Goal: Task Accomplishment & Management: Manage account settings

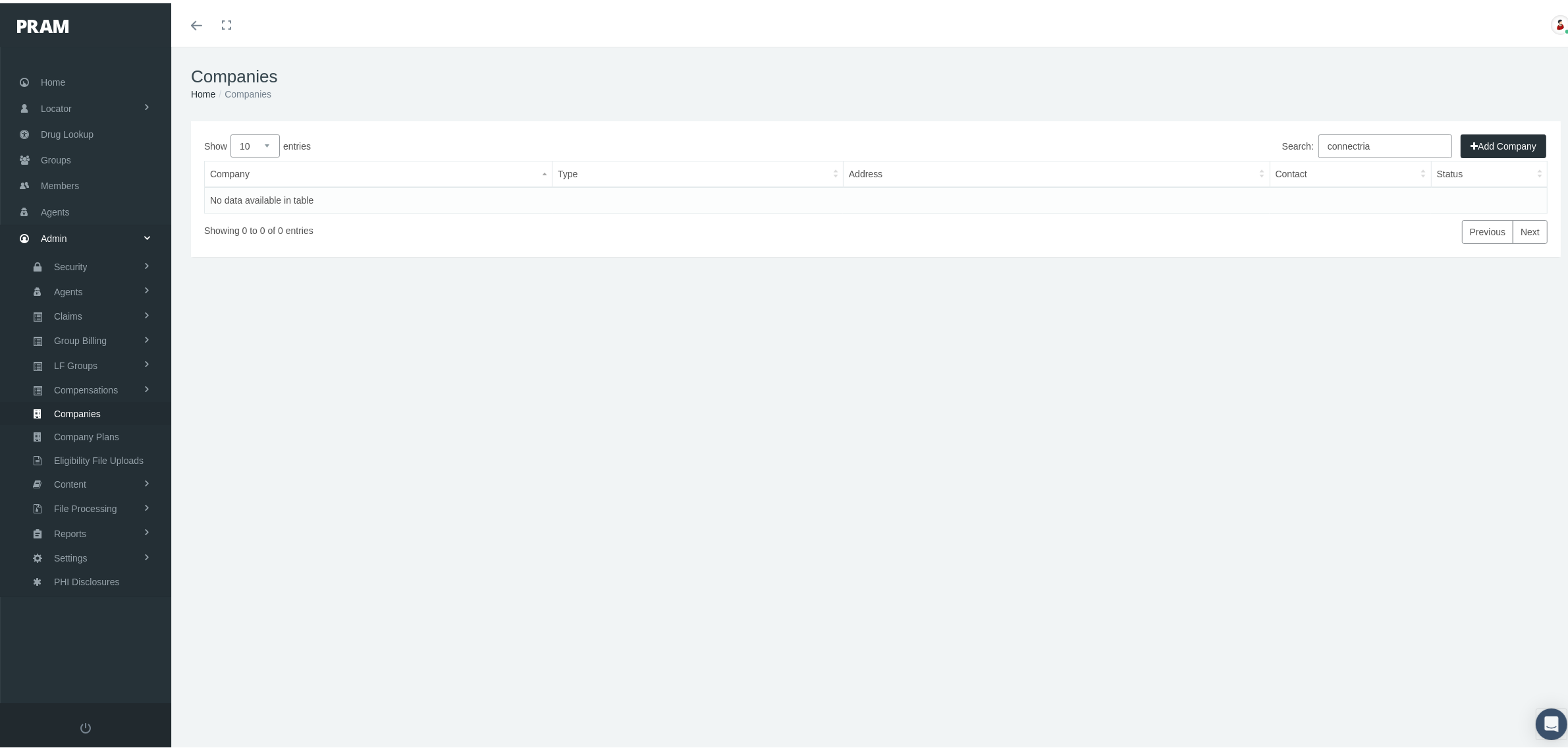
click at [1354, 375] on div "Add Company Show 10 25 50 100 entries Search: connectria Company Type Address C…" at bounding box center [876, 282] width 1409 height 329
click at [1357, 459] on div "Companies Home Companies Add Company Show 10 25 50 100 entries Search: connectr…" at bounding box center [876, 404] width 1409 height 721
click at [93, 477] on link "Content" at bounding box center [85, 481] width 171 height 23
click at [93, 551] on span "Exception Log" at bounding box center [81, 554] width 59 height 22
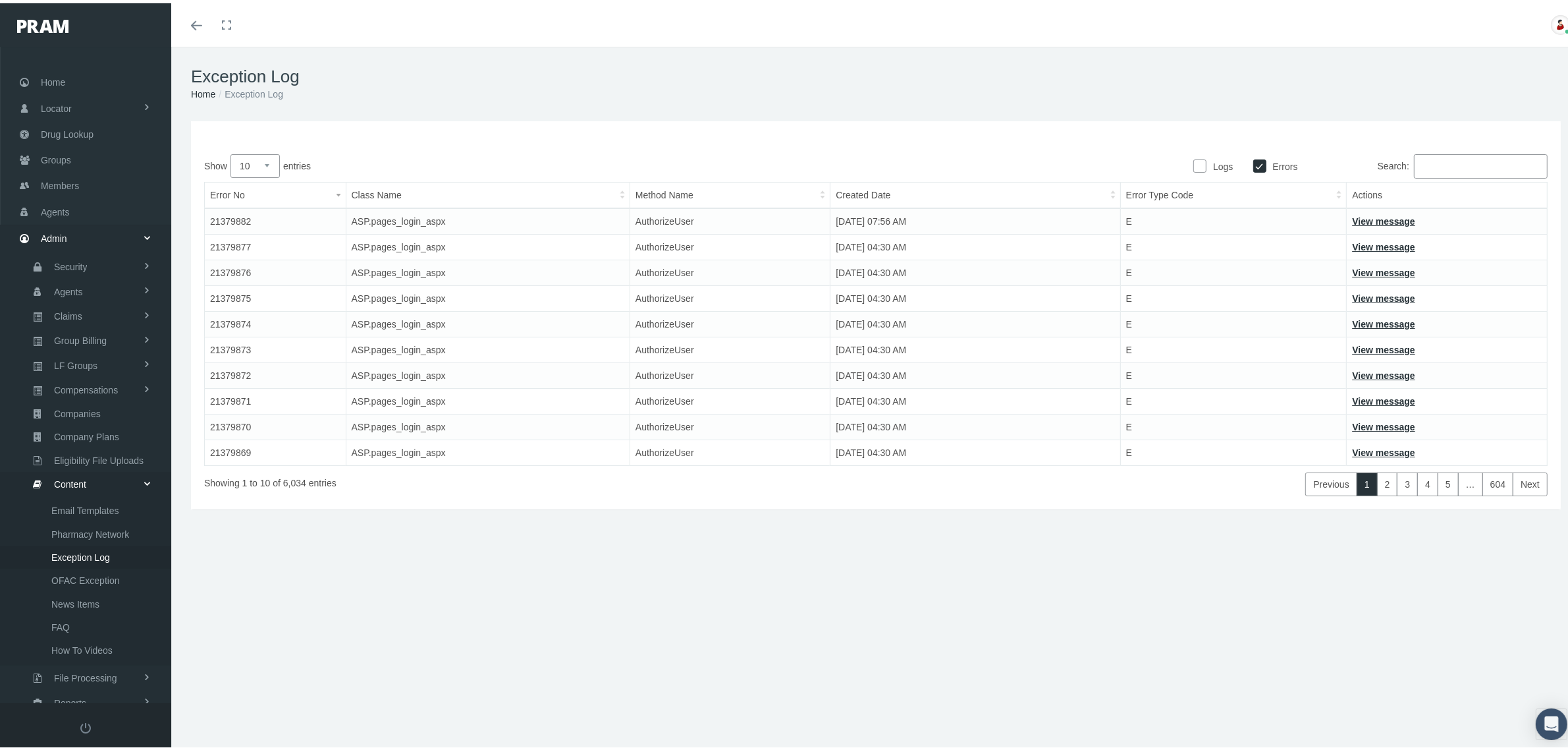
scroll to position [56, 0]
click at [1354, 215] on link "View message" at bounding box center [1383, 218] width 62 height 11
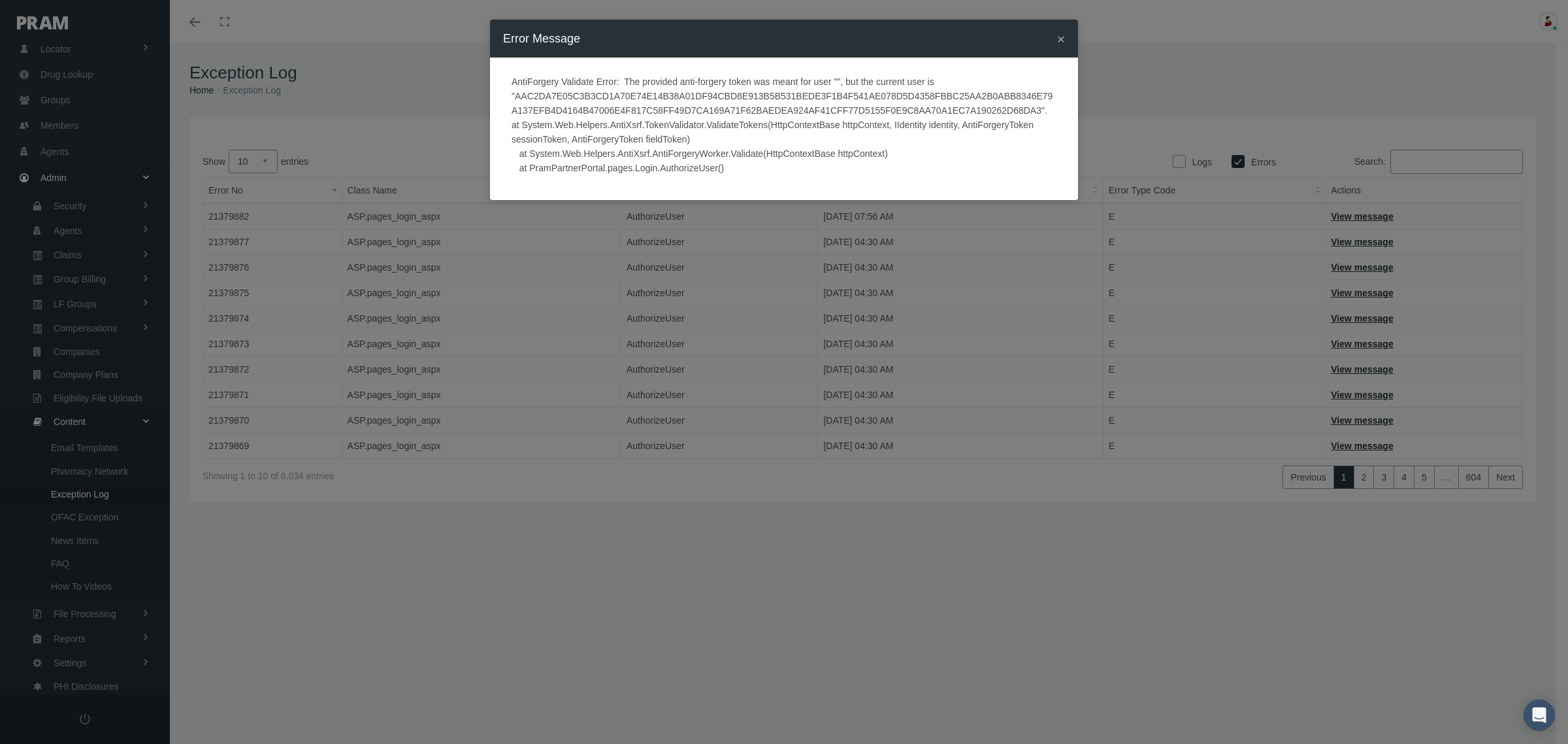
click at [1063, 36] on span "×" at bounding box center [1061, 38] width 8 height 15
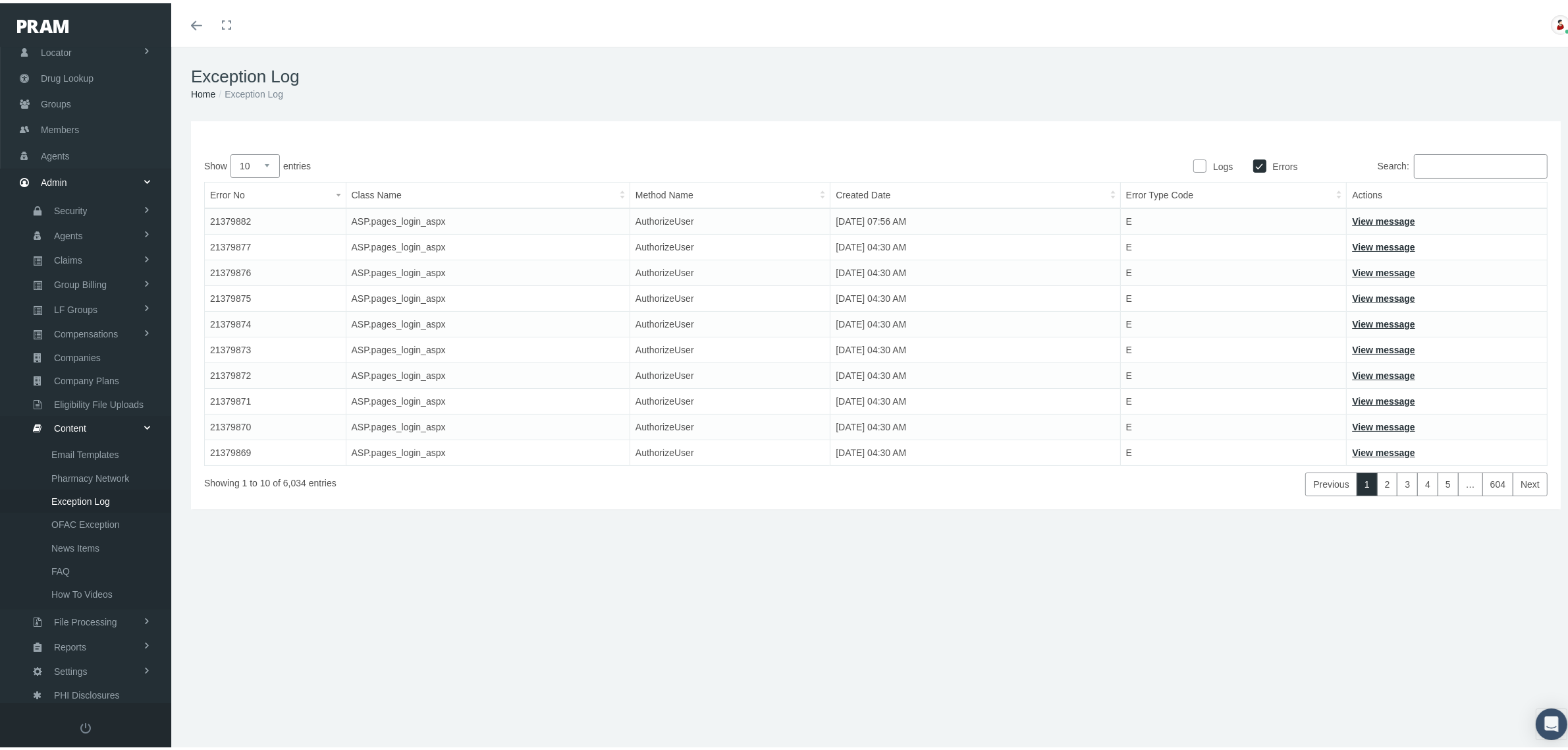
click at [1194, 158] on input "Logs" at bounding box center [1200, 162] width 13 height 13
checkbox input "true"
checkbox input "false"
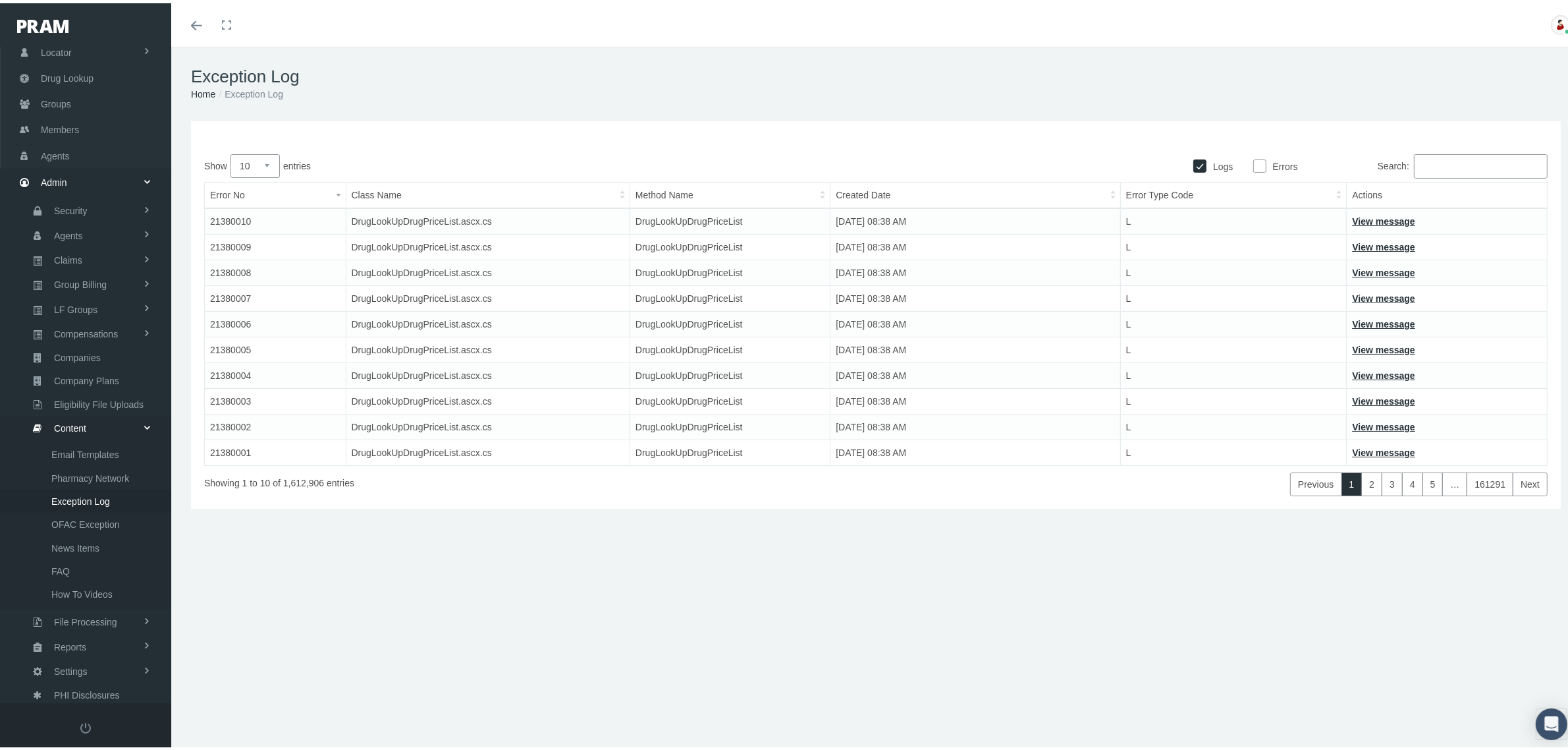
click at [255, 164] on select "10 25 50 100" at bounding box center [255, 162] width 49 height 23
click at [230, 151] on select "10 25 50 100" at bounding box center [255, 162] width 49 height 23
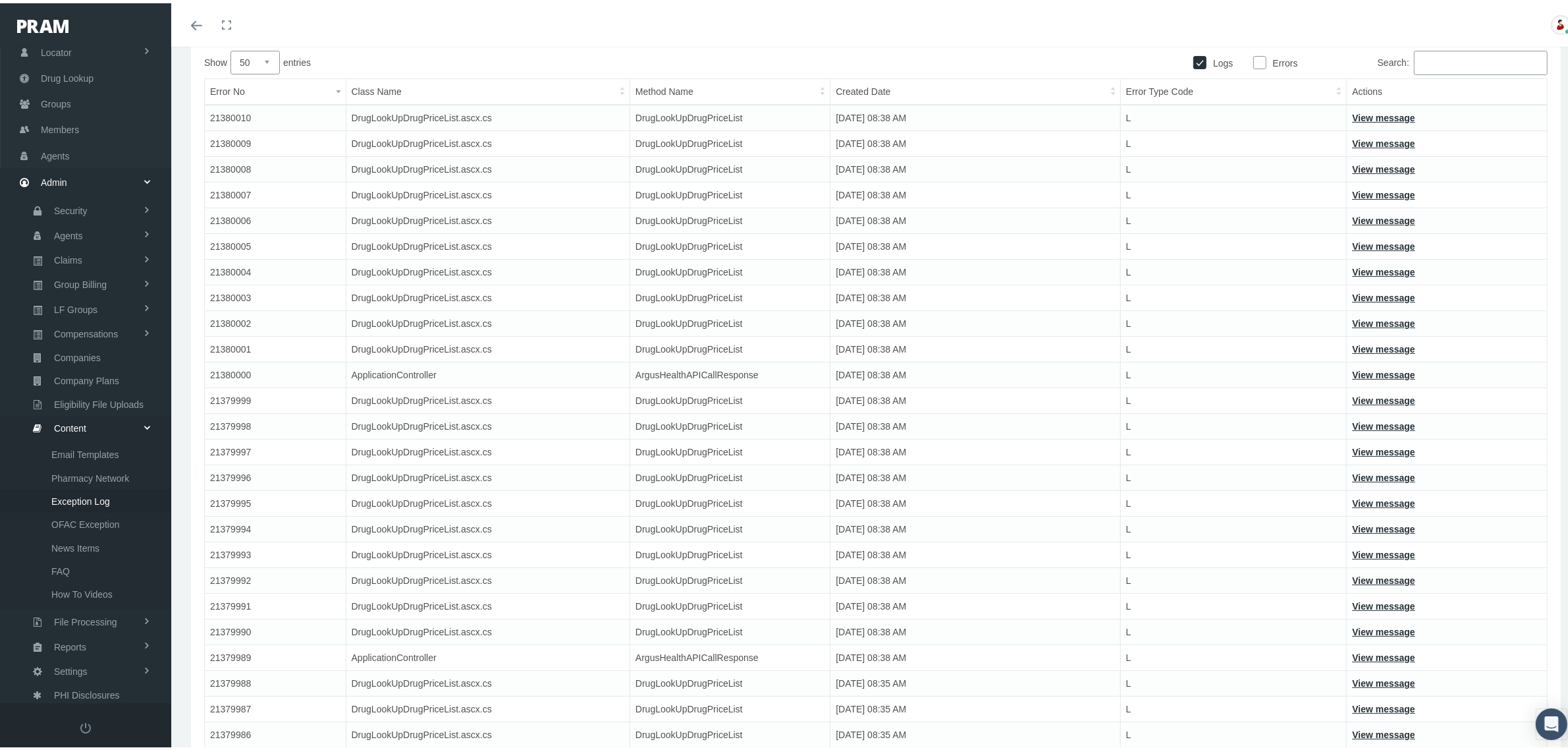
scroll to position [0, 0]
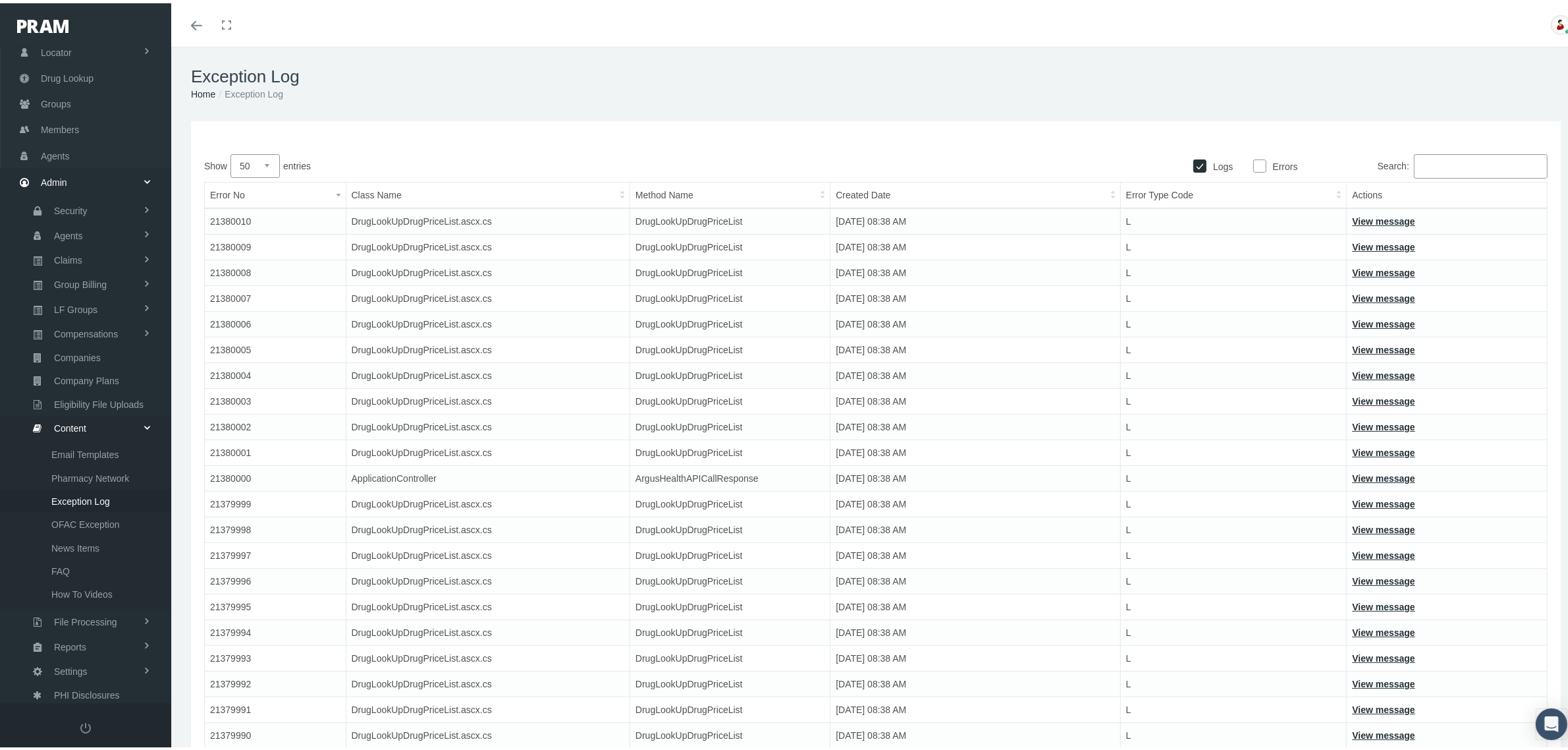
click at [269, 165] on select "10 25 50 100" at bounding box center [255, 162] width 49 height 23
select select "100"
click at [230, 151] on select "10 25 50 100" at bounding box center [255, 162] width 49 height 23
click at [1267, 164] on label "Errors" at bounding box center [1283, 164] width 32 height 14
click at [1259, 164] on input "Errors" at bounding box center [1260, 162] width 13 height 13
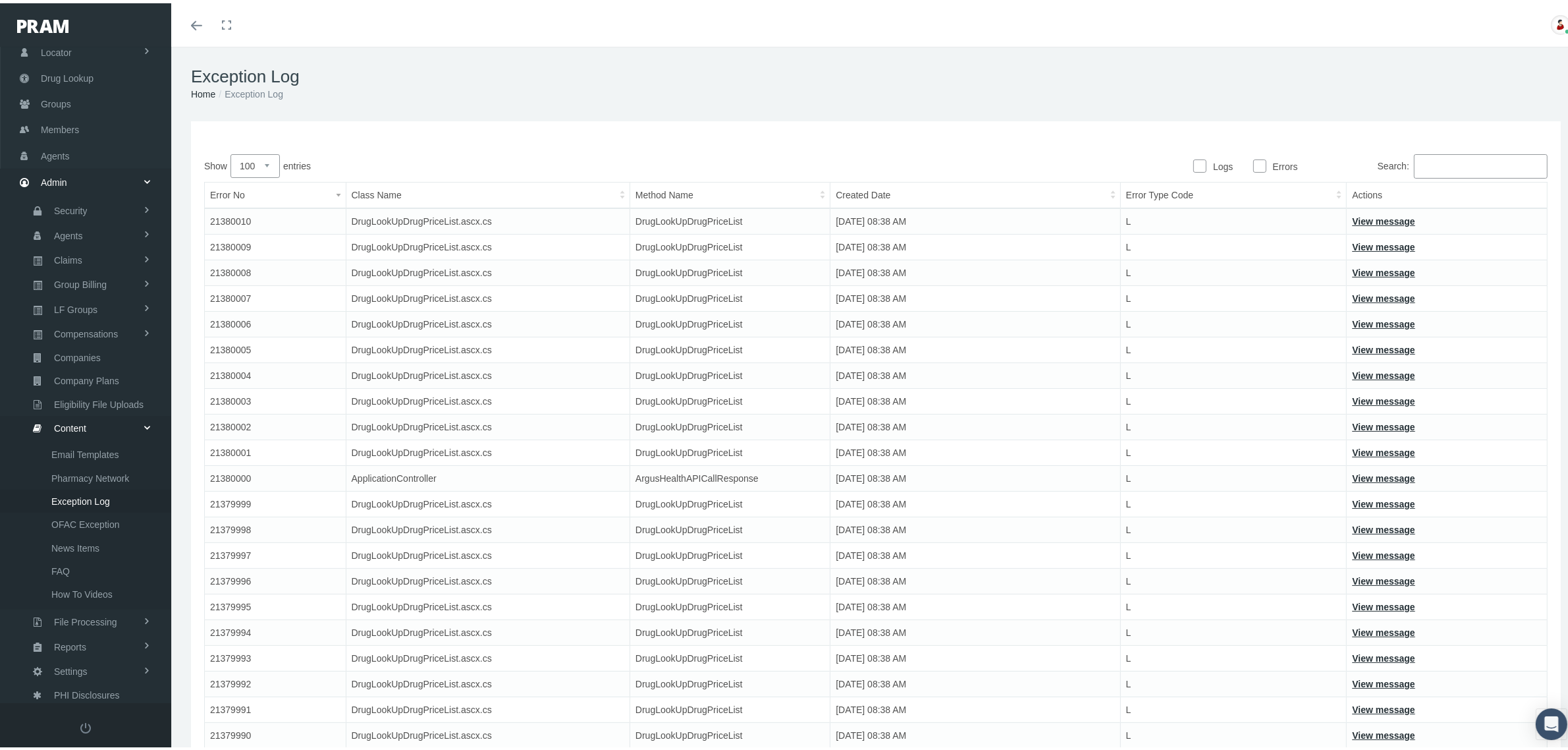
checkbox input "true"
checkbox input "false"
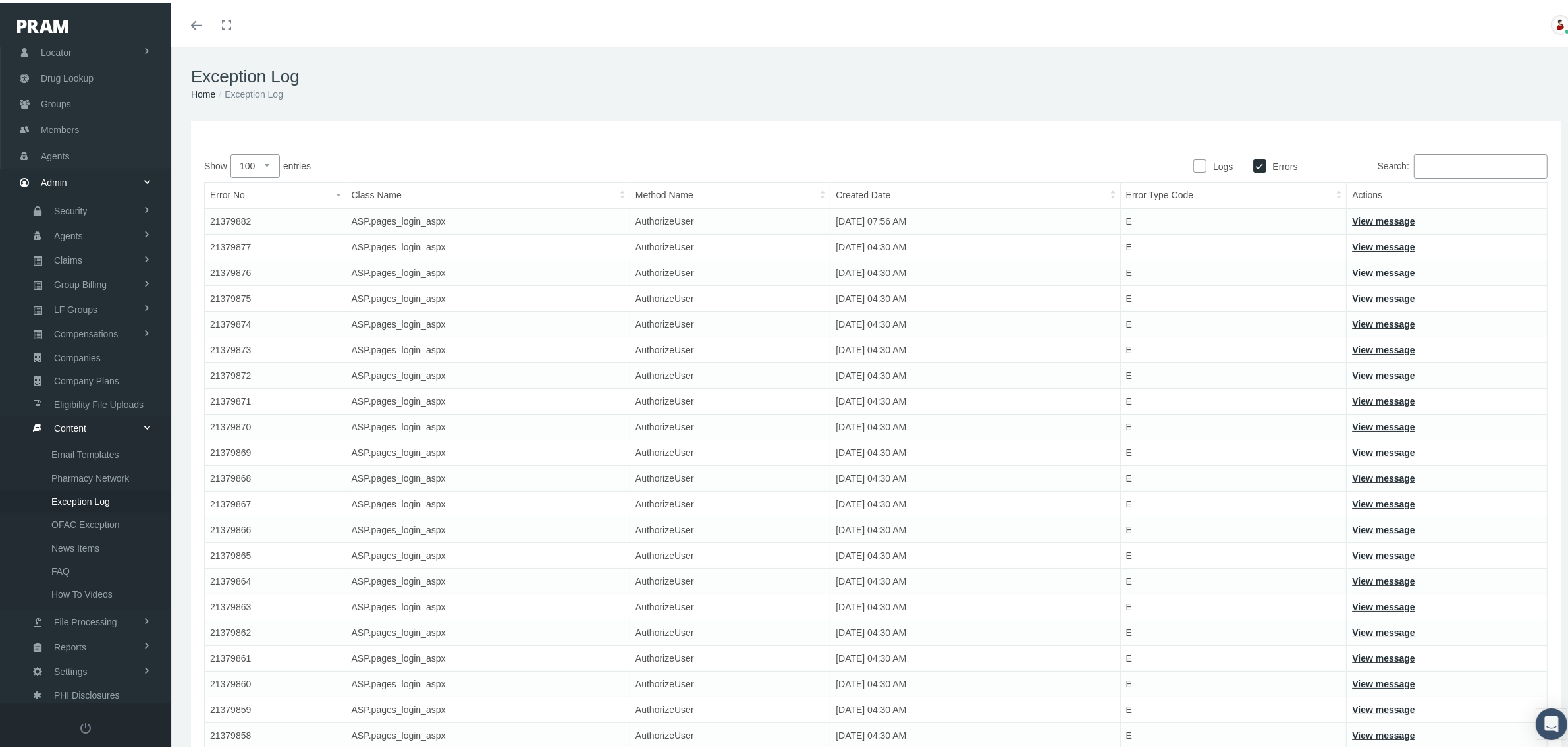
click at [1365, 215] on link "View message" at bounding box center [1383, 218] width 62 height 11
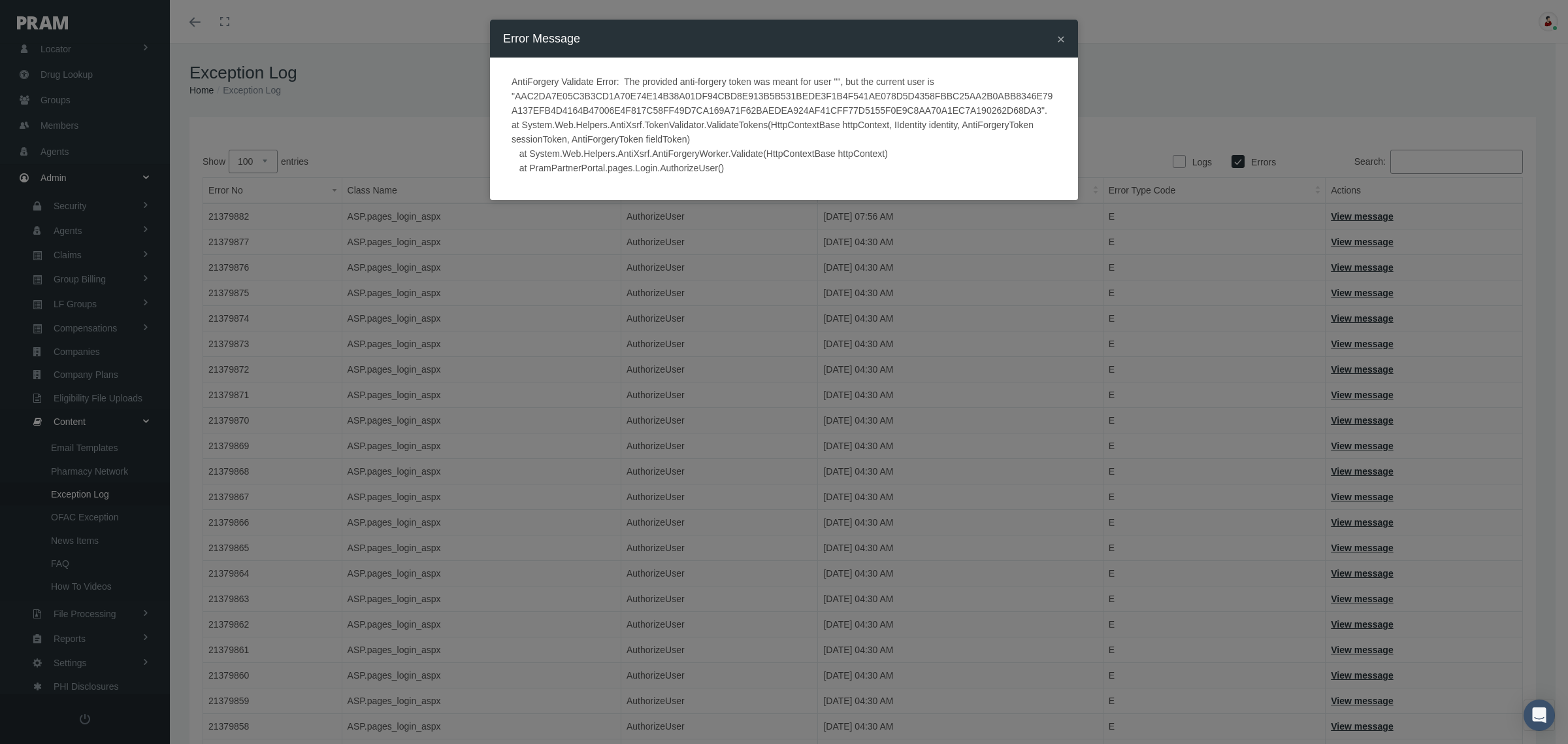
click at [1063, 37] on span "×" at bounding box center [1061, 38] width 8 height 15
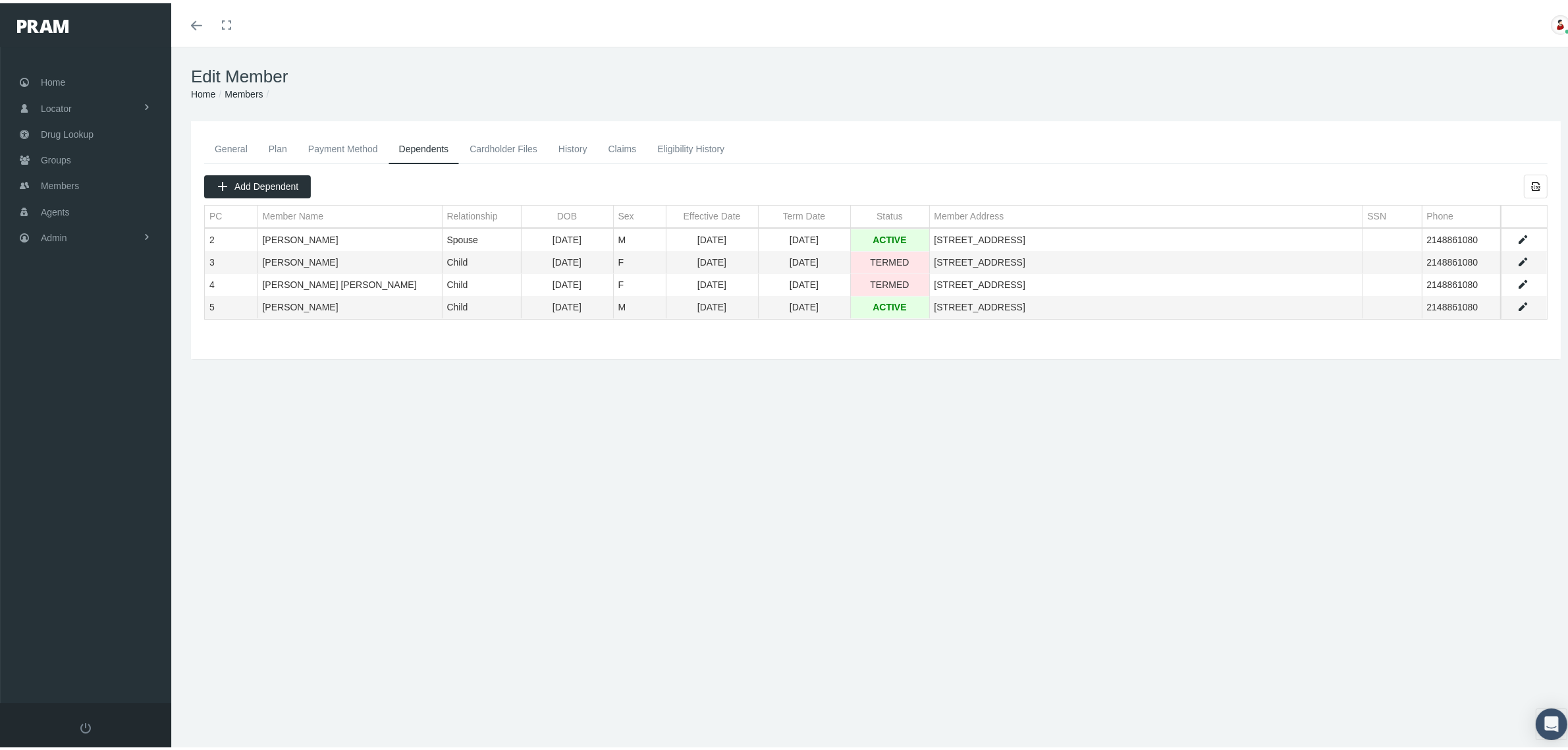
click at [1517, 303] on link "Data grid" at bounding box center [1523, 304] width 12 height 12
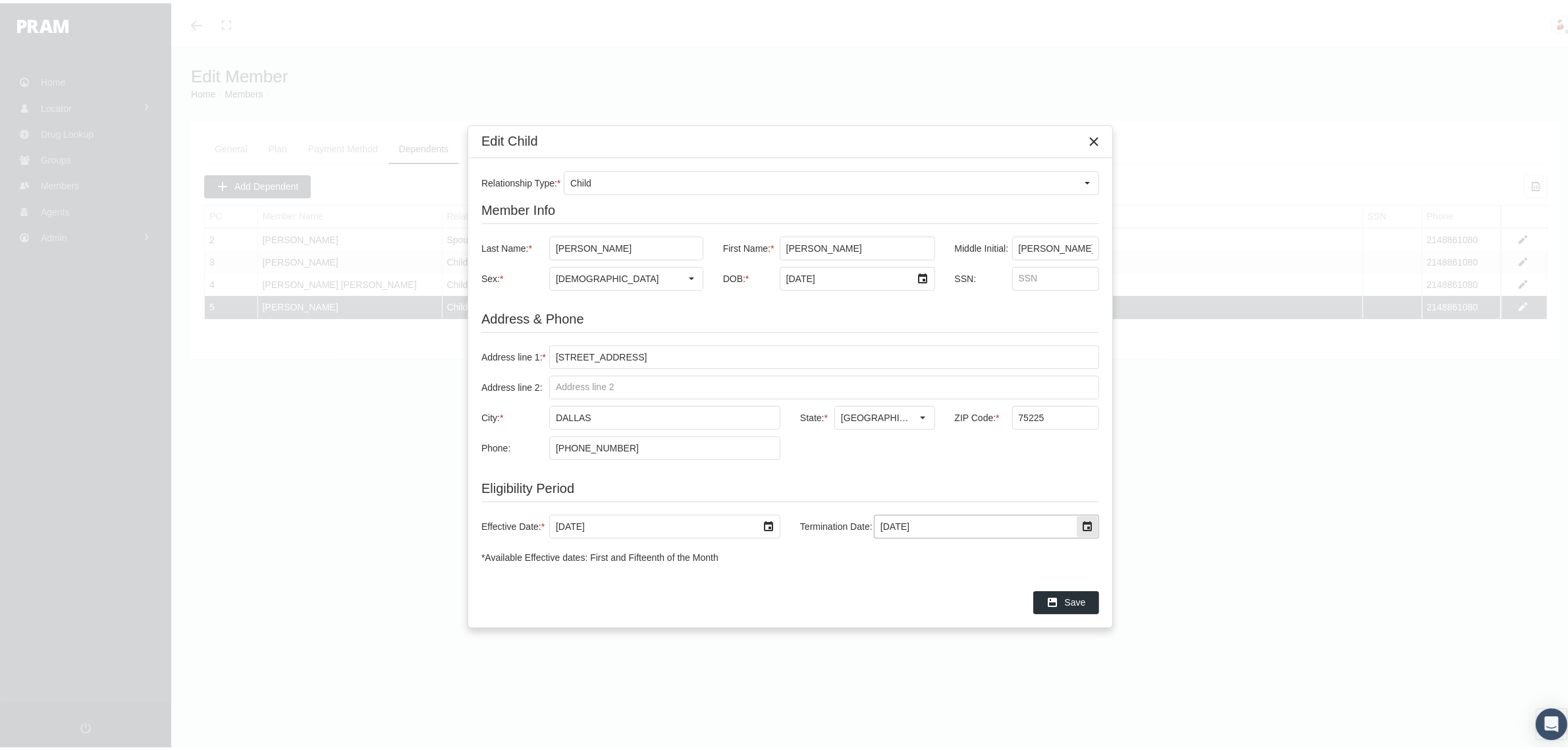
click at [1046, 531] on input "12/31/2039" at bounding box center [975, 522] width 202 height 22
type input "8/31/2025"
click at [1069, 604] on span "Save" at bounding box center [1075, 599] width 21 height 11
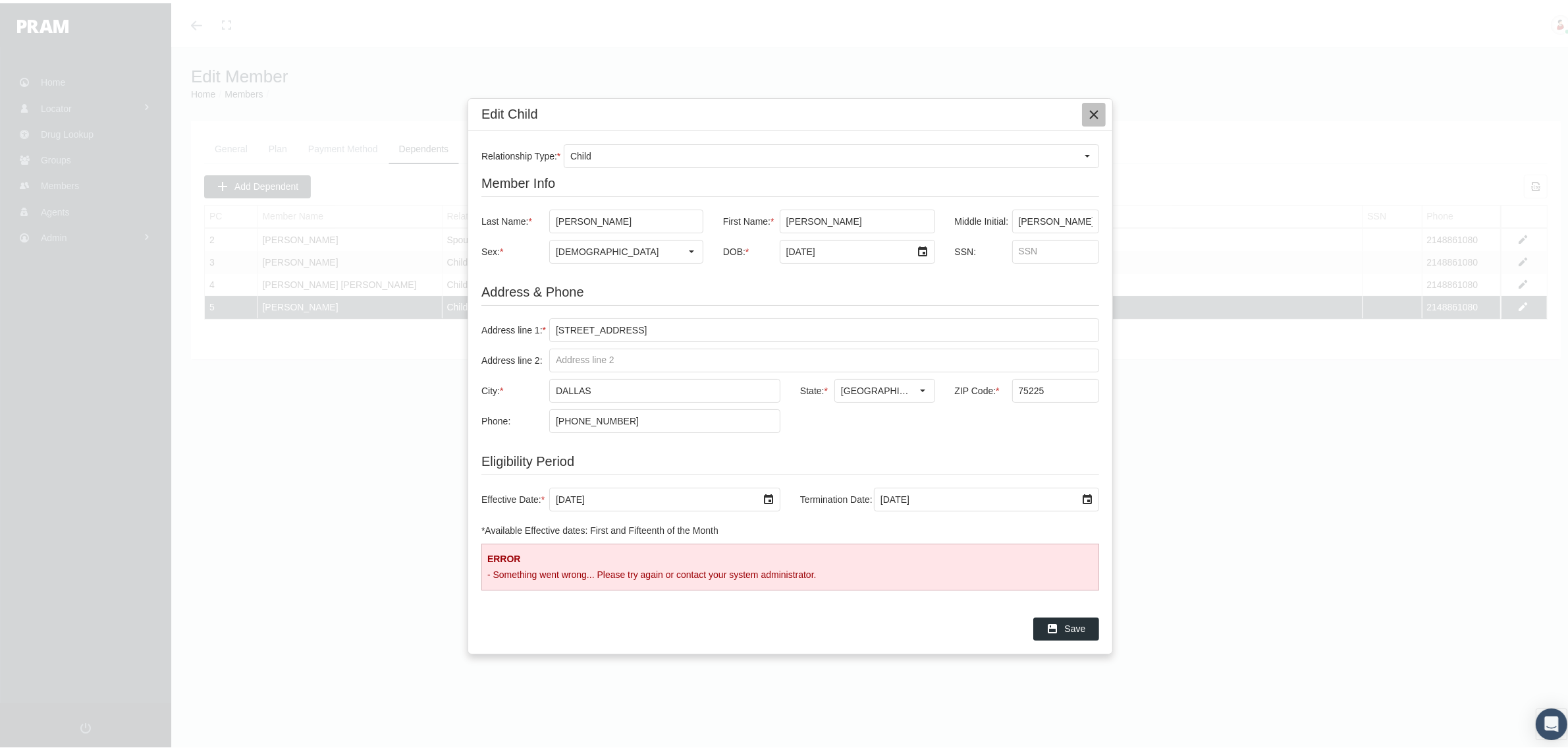
click at [1097, 110] on icon "Close" at bounding box center [1094, 111] width 12 height 12
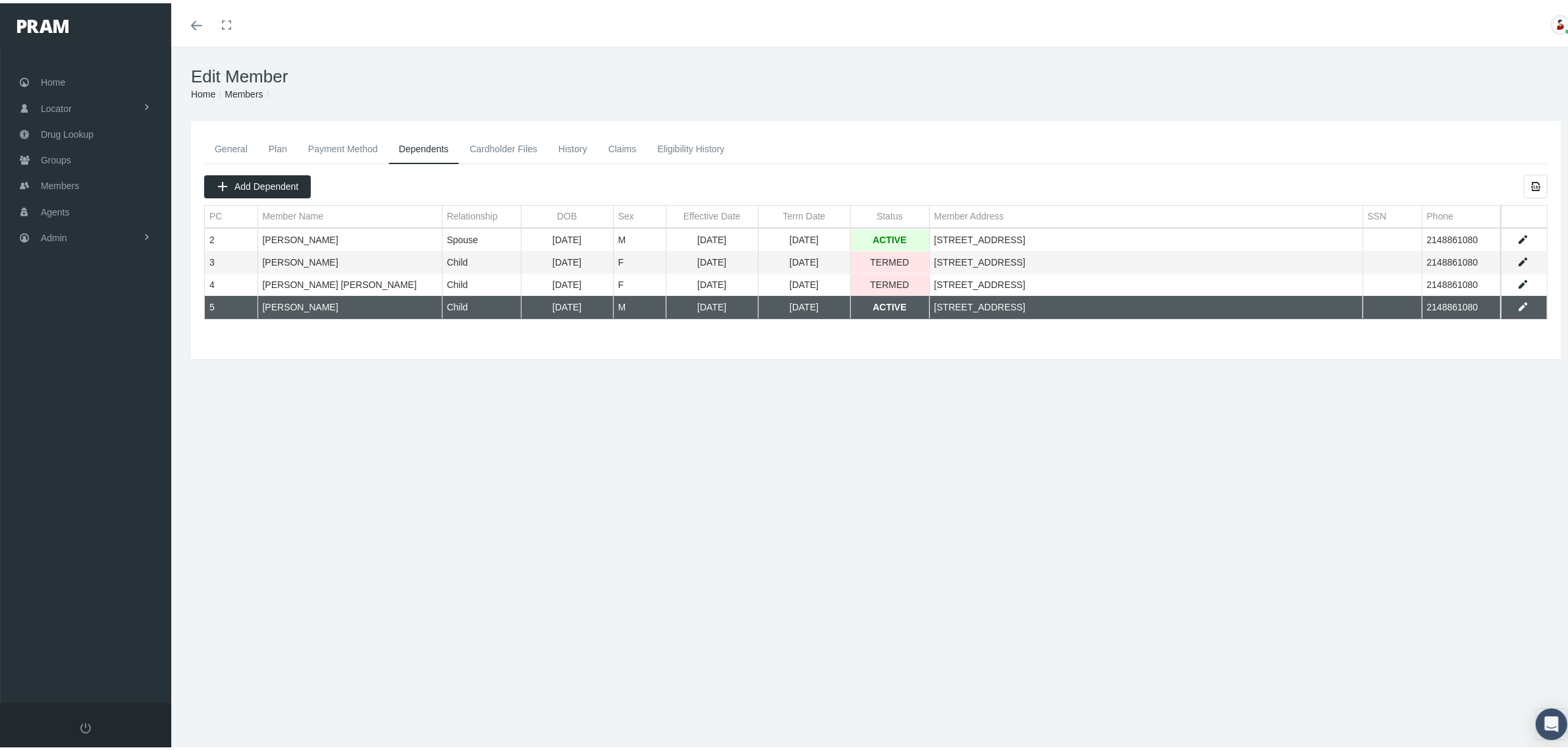
click at [714, 339] on div "General Plan Payment Method Dependents Cardholder Files History 2" at bounding box center [876, 237] width 1376 height 212
click at [1517, 304] on link "Data grid" at bounding box center [1523, 304] width 12 height 12
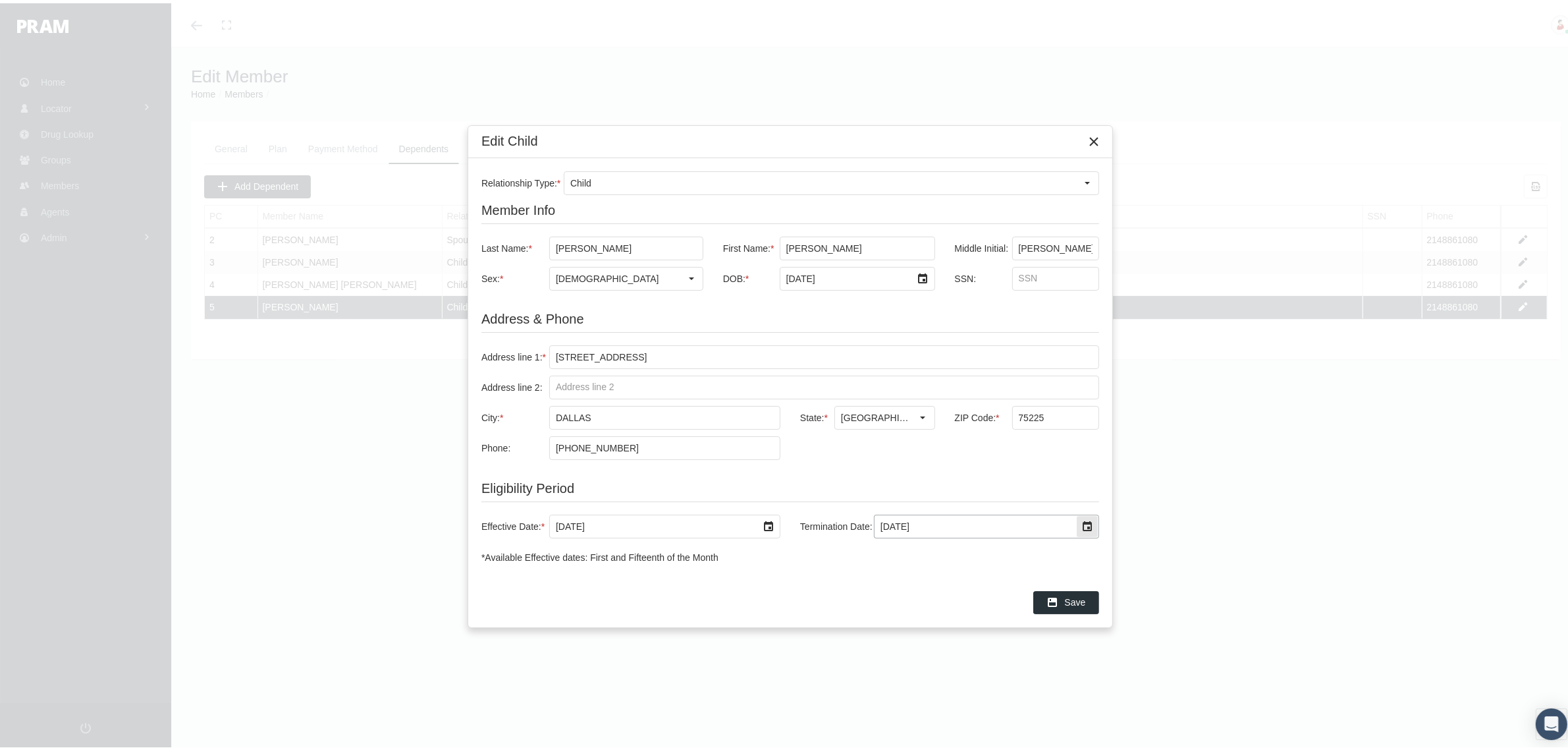
click at [1089, 528] on div "Select" at bounding box center [1087, 522] width 21 height 21
click at [1057, 520] on input "12/31/2039" at bounding box center [975, 522] width 202 height 22
click at [1057, 520] on input "8/31/2025" at bounding box center [975, 522] width 202 height 22
type input "8/31/2025"
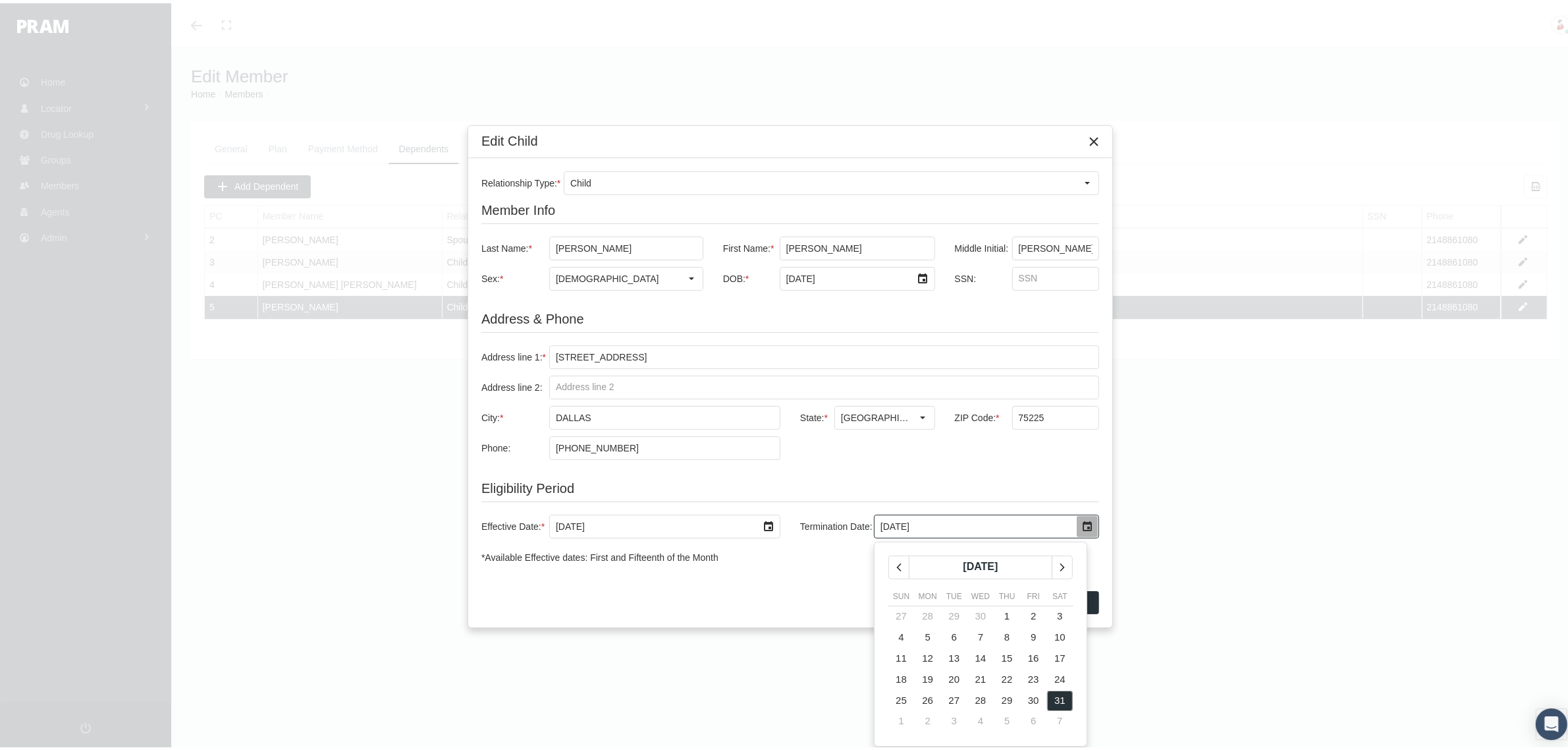
click at [798, 574] on div "Relationship Type: * Child Member Info Last Name: * MOORE First Name: * JAMES M…" at bounding box center [790, 365] width 644 height 419
click at [1060, 598] on div "Save" at bounding box center [1066, 599] width 65 height 22
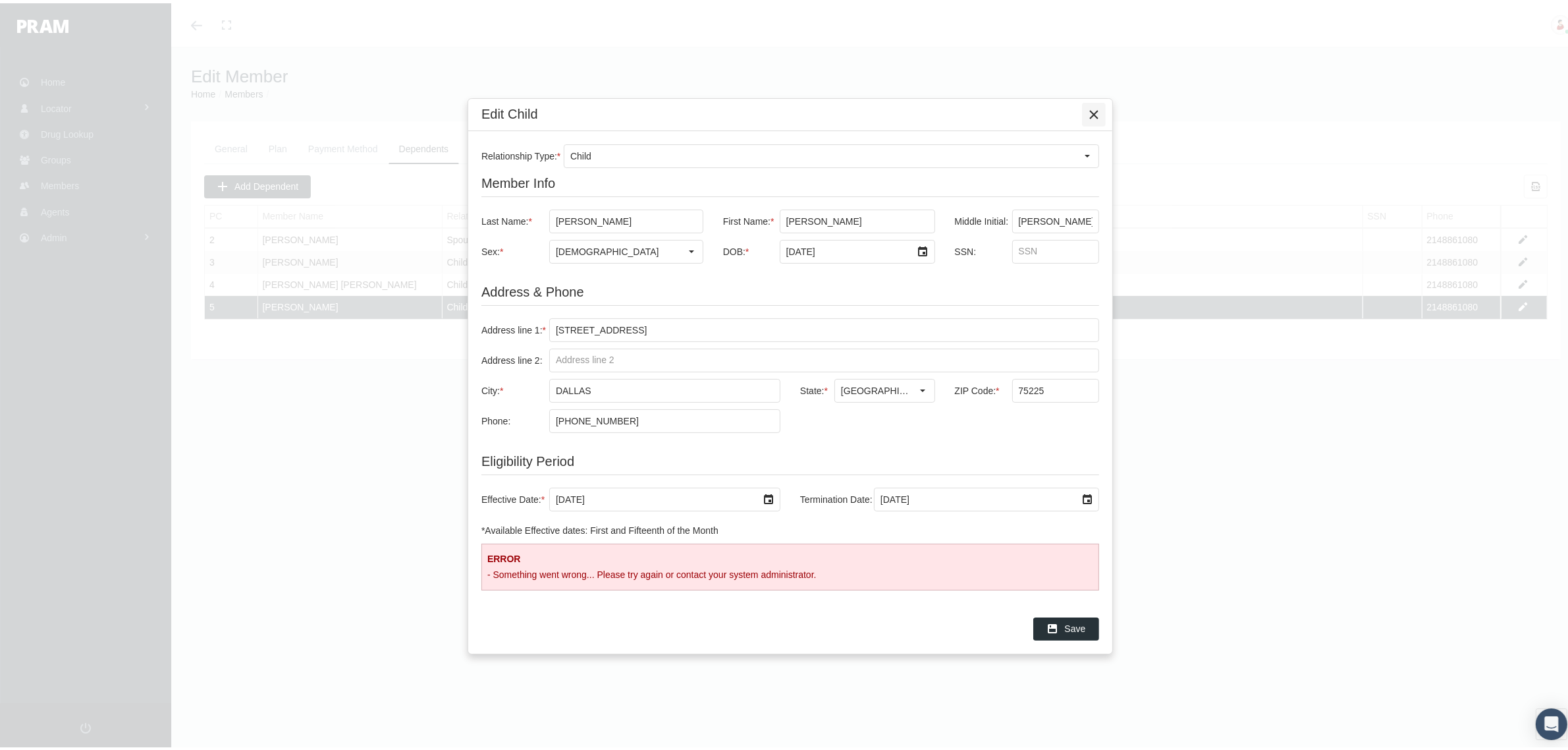
click at [1089, 108] on icon "Close" at bounding box center [1094, 111] width 12 height 12
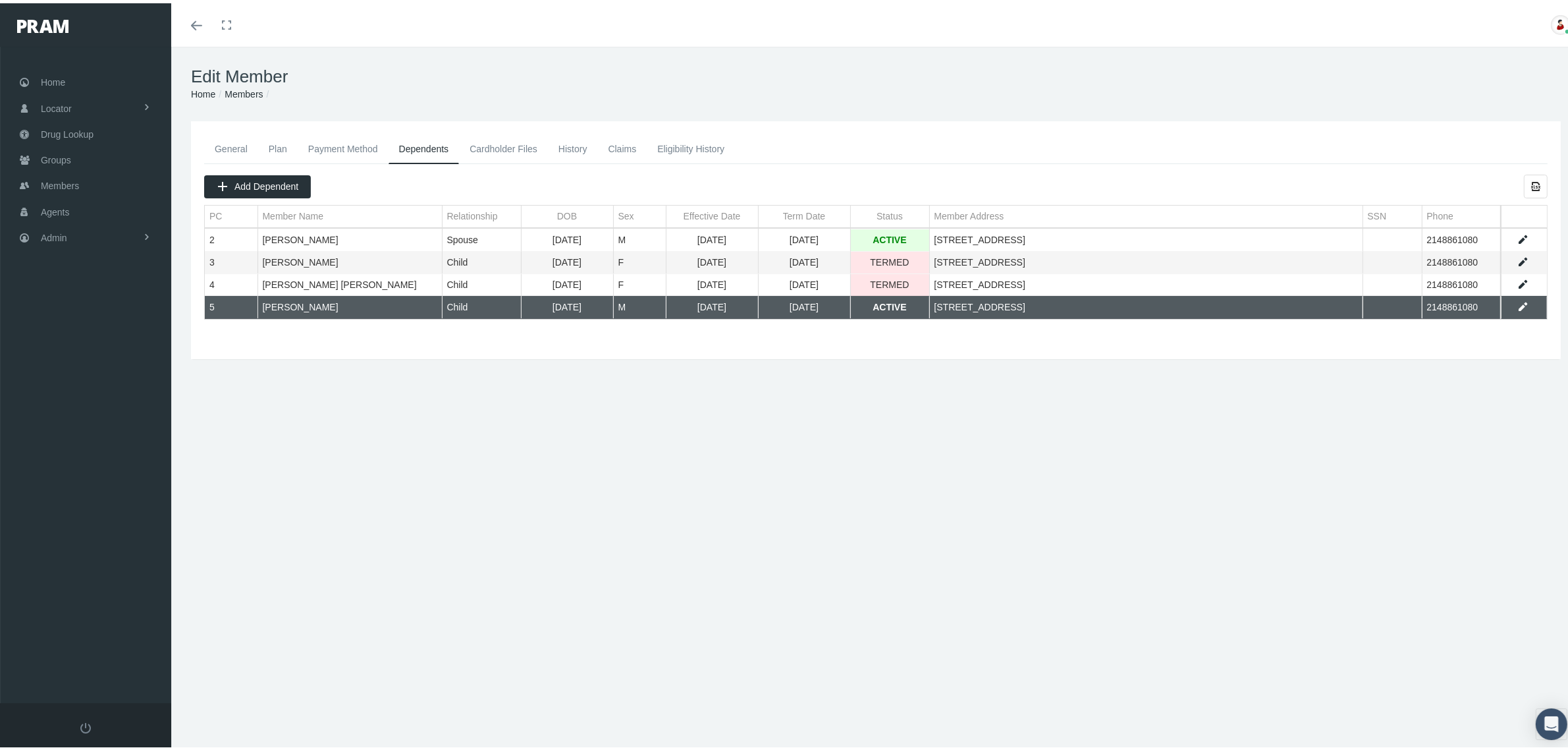
click at [1317, 454] on div "Edit Member Home Groups Members General Plan Payment Method Dependents Cardhold…" at bounding box center [876, 404] width 1409 height 721
click at [548, 483] on div "Edit Member Home Groups Members General Plan Payment Method Dependents Cardhold…" at bounding box center [876, 404] width 1409 height 721
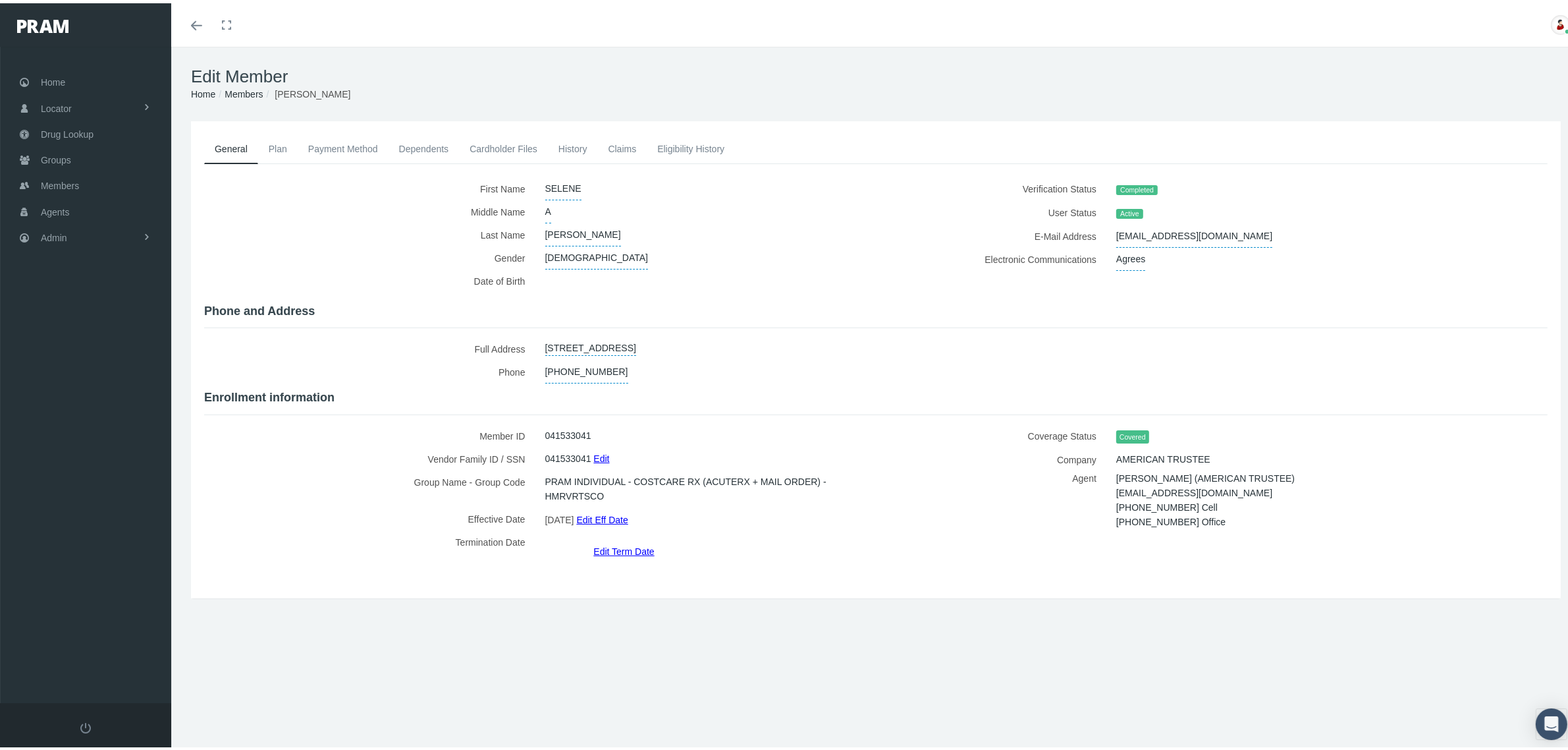
click at [348, 141] on link "Payment Method" at bounding box center [343, 146] width 91 height 29
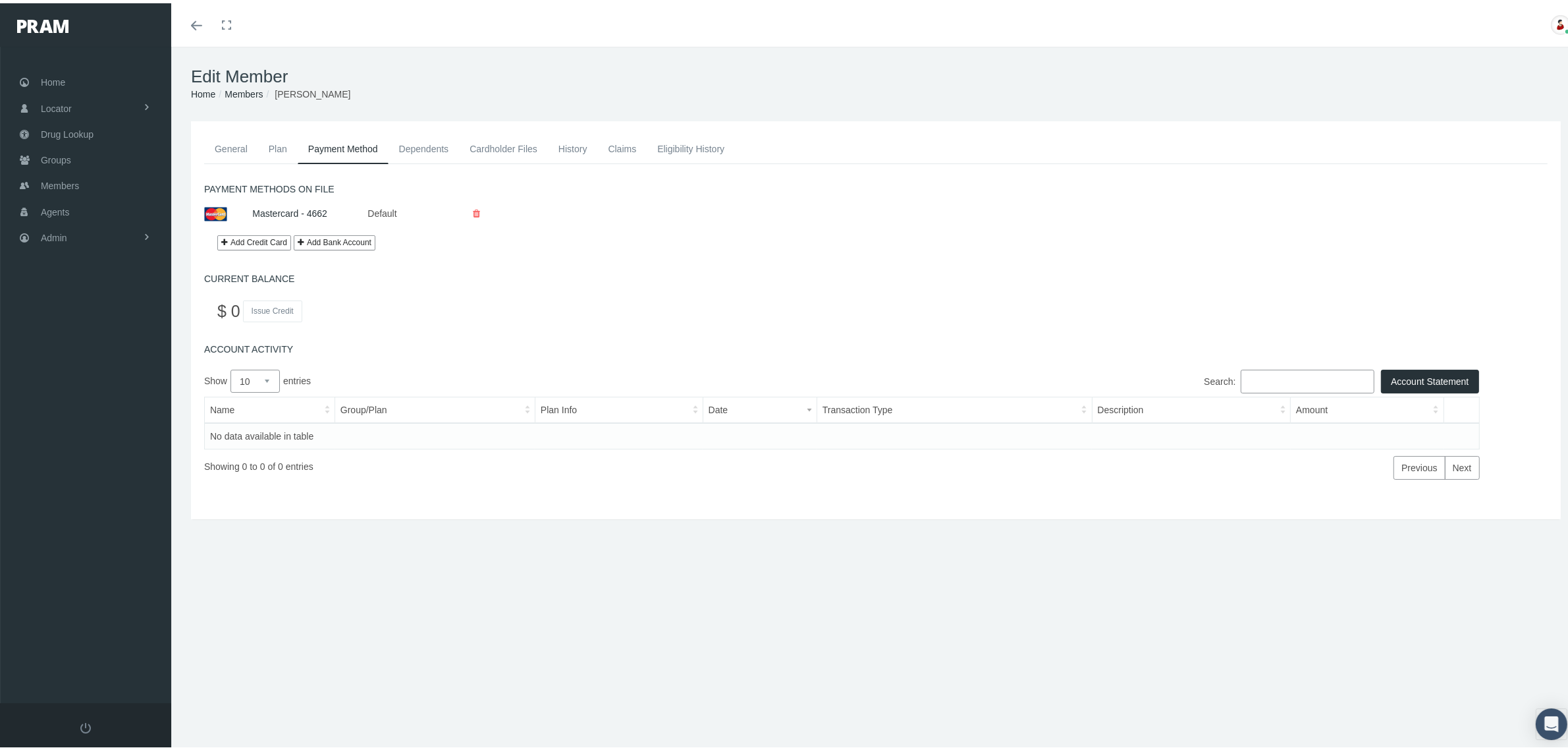
click at [280, 149] on link "Plan" at bounding box center [278, 146] width 39 height 29
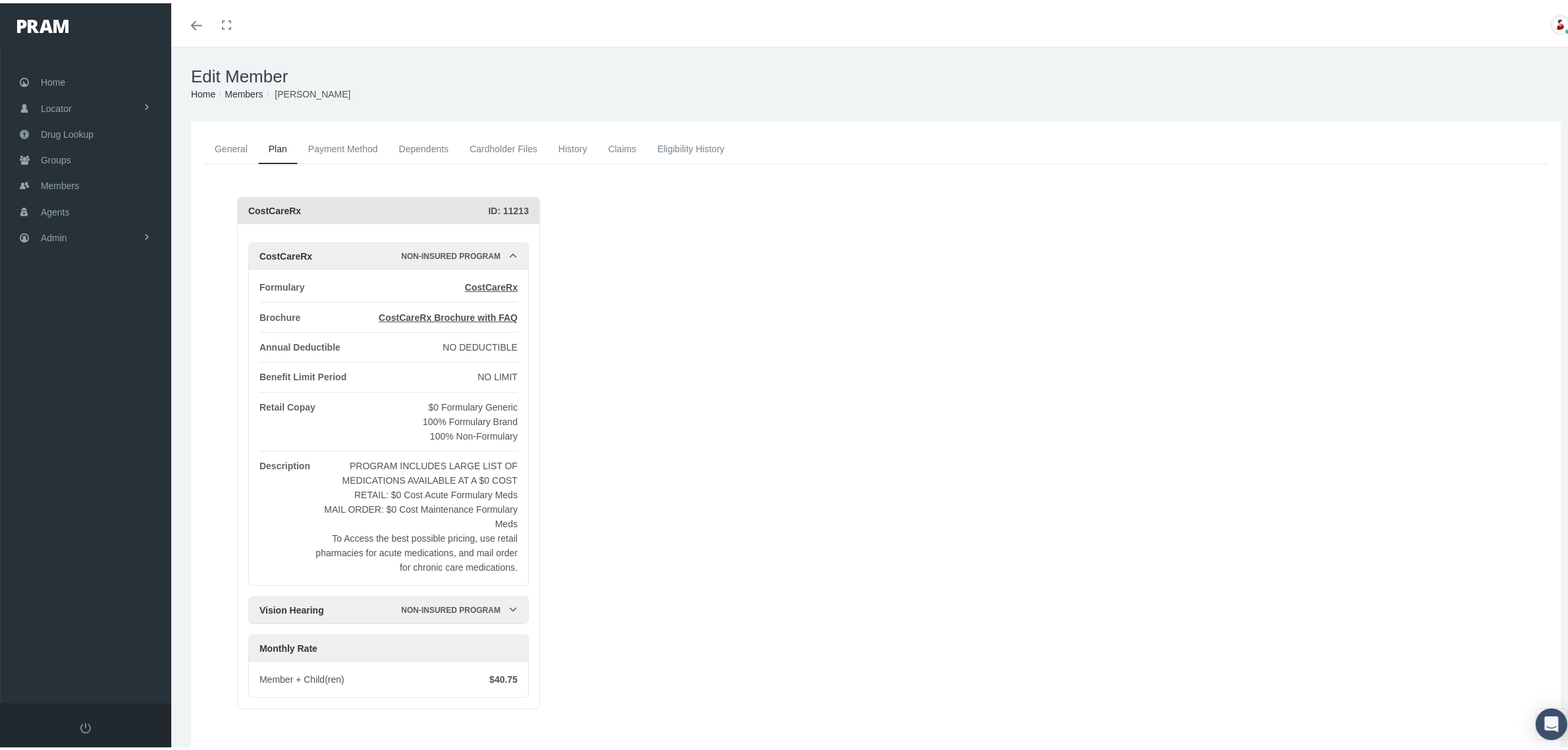
click at [636, 372] on div "CostCareRx ID: 11213 CostCareRx Non-Insured Program Formulary CostCareRx Brochu…" at bounding box center [892, 449] width 1310 height 512
click at [350, 136] on link "Payment Method" at bounding box center [343, 146] width 91 height 29
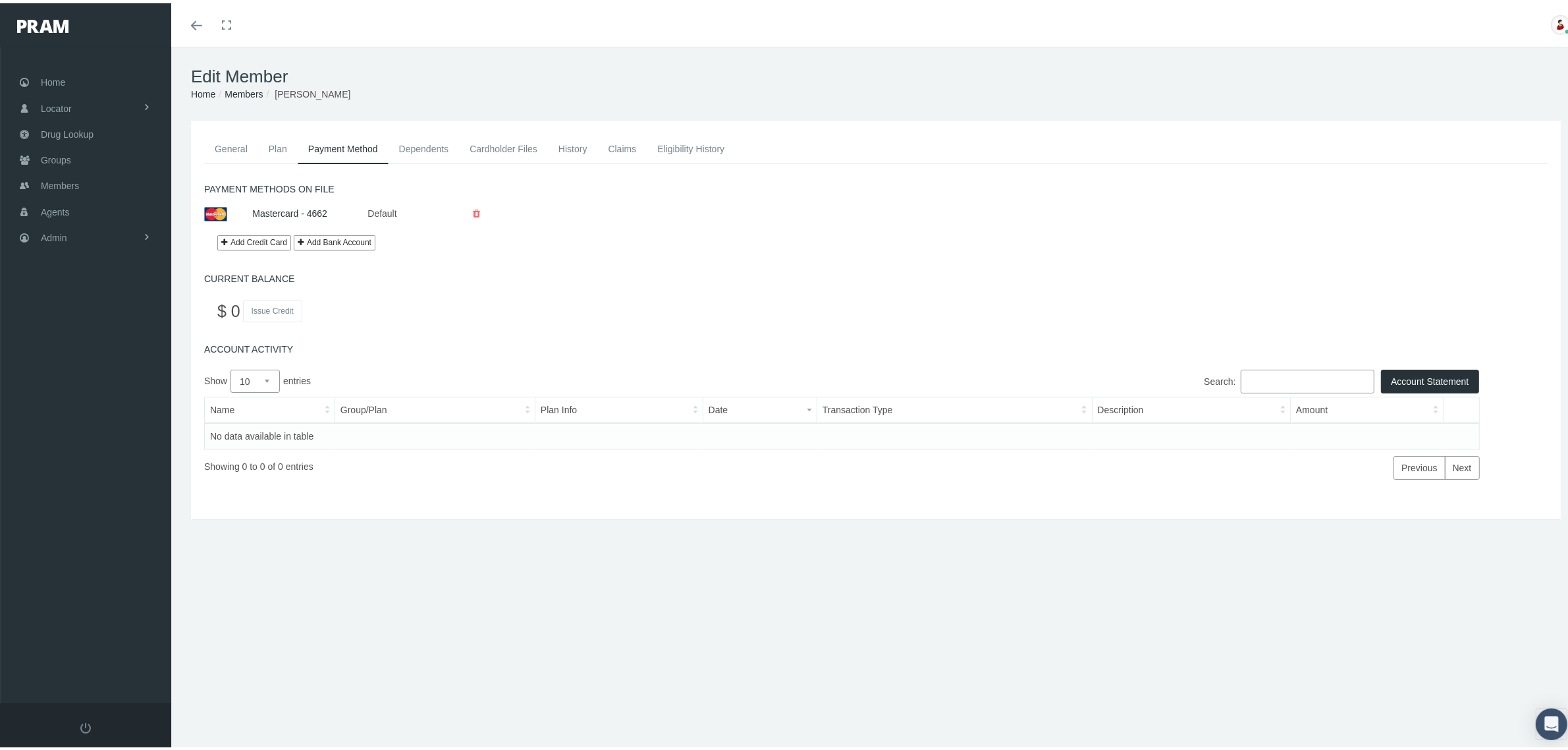
click at [271, 146] on link "Plan" at bounding box center [278, 146] width 39 height 29
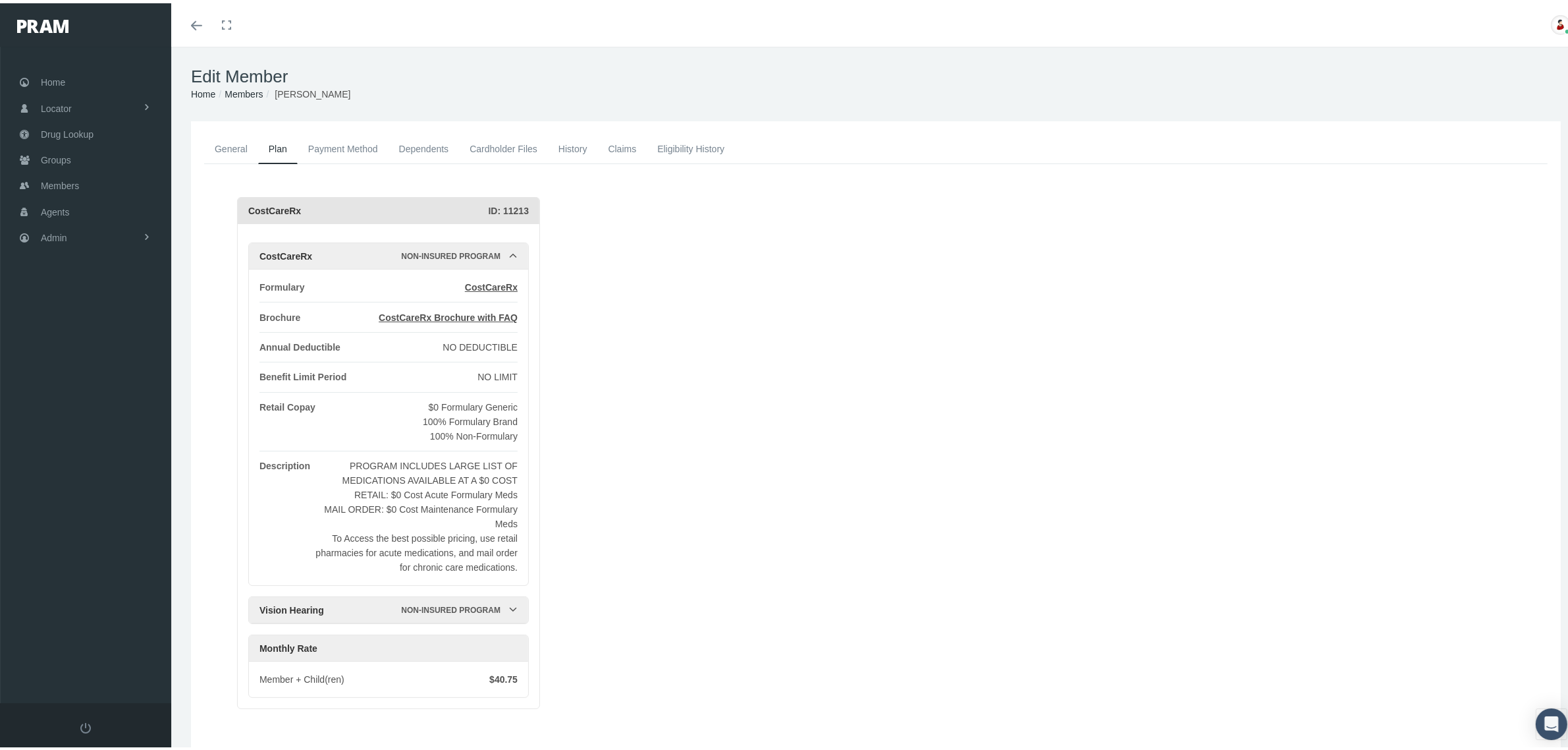
click at [326, 149] on link "Payment Method" at bounding box center [343, 146] width 91 height 29
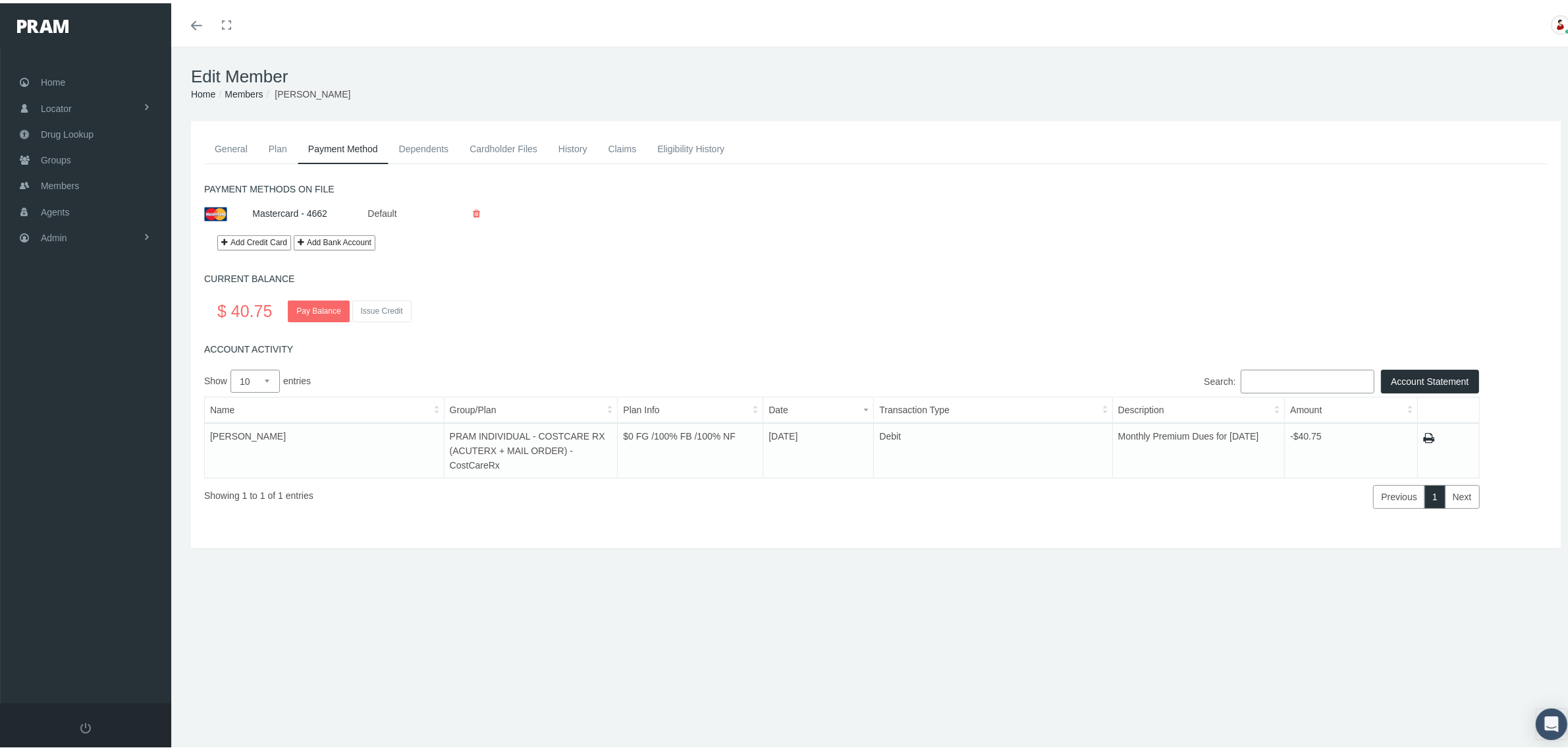
click at [913, 308] on div "$ 40.75 Pay Balance Issue Credit" at bounding box center [889, 308] width 1363 height 26
